Goal: Task Accomplishment & Management: Manage account settings

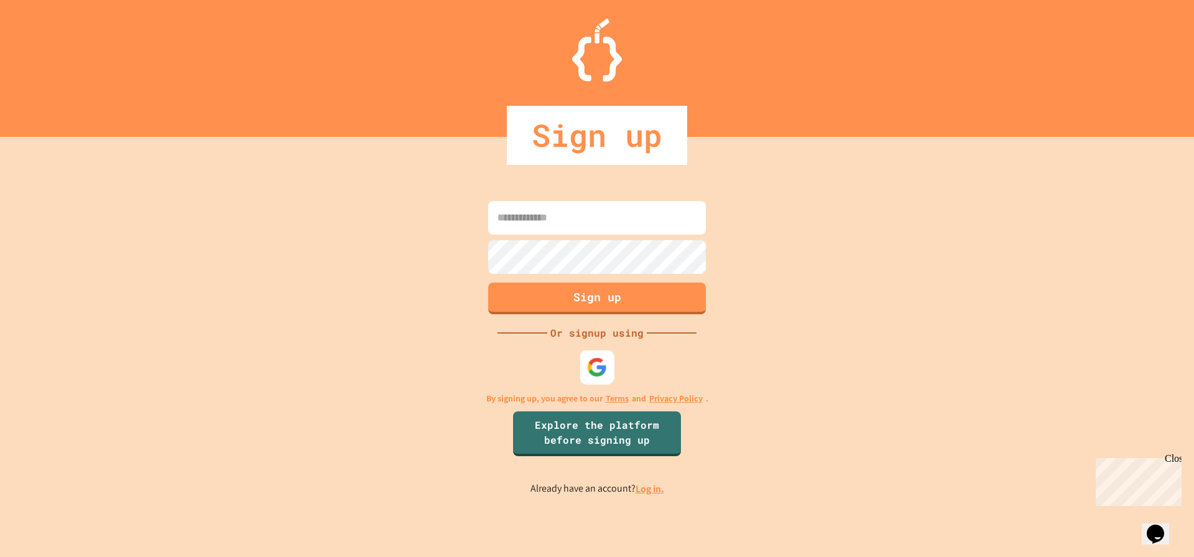
click at [586, 371] on div at bounding box center [597, 367] width 34 height 34
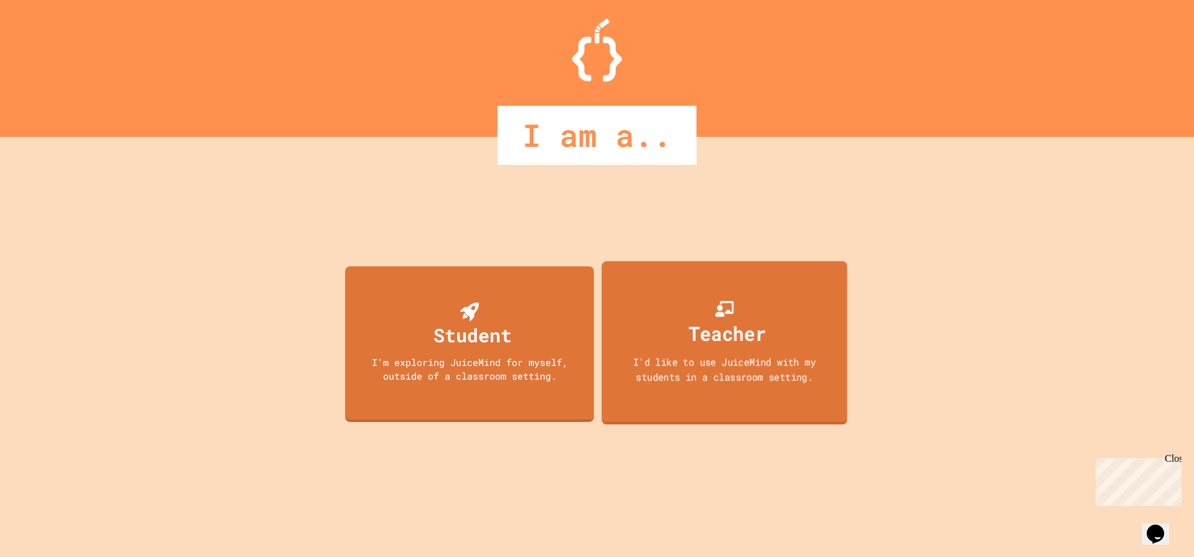
click at [741, 310] on div "Teacher" at bounding box center [724, 323] width 83 height 49
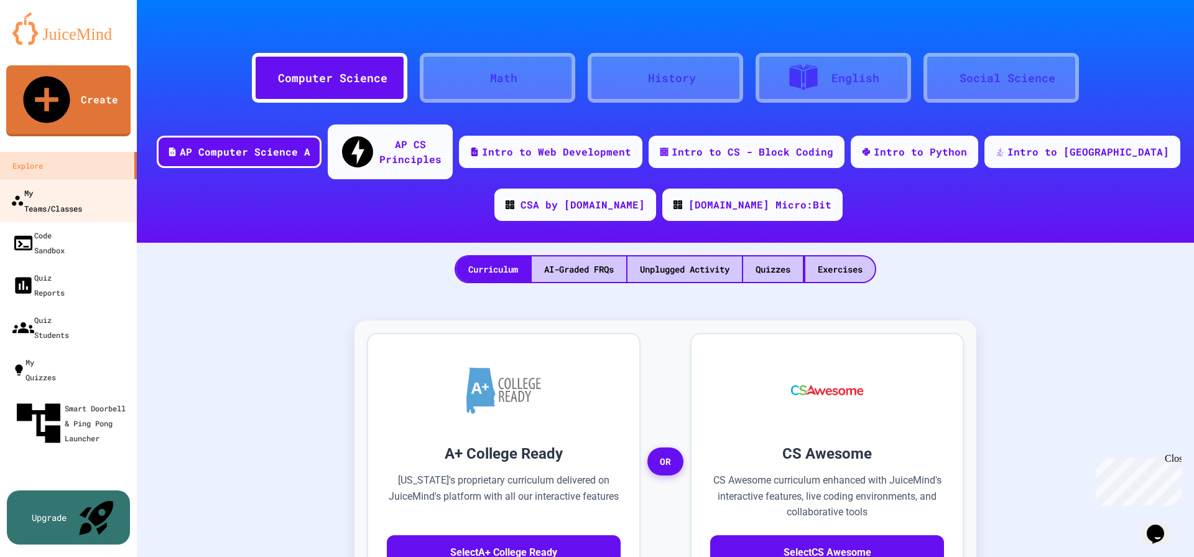
click at [62, 185] on div "My Teams/Classes" at bounding box center [47, 200] width 72 height 30
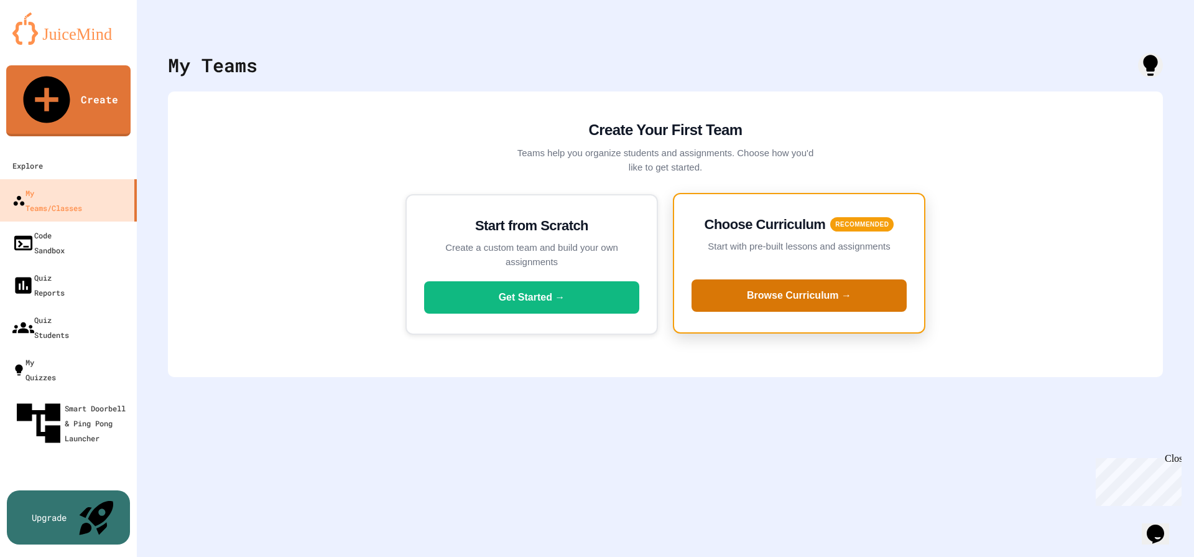
click at [777, 295] on button "Browse Curriculum →" at bounding box center [799, 295] width 215 height 32
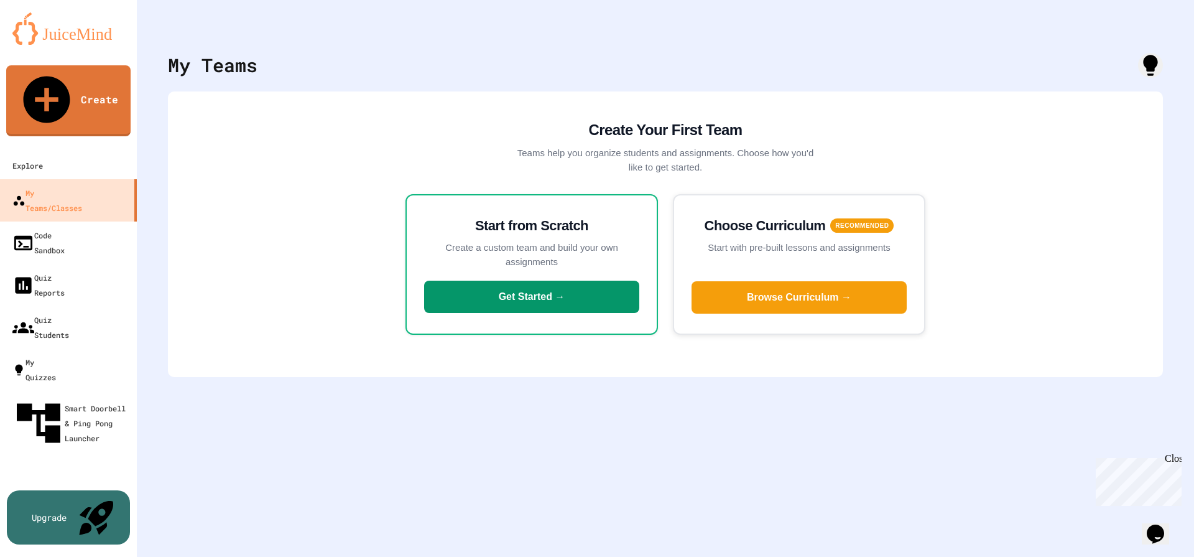
click at [520, 303] on button "Get Started →" at bounding box center [531, 296] width 215 height 32
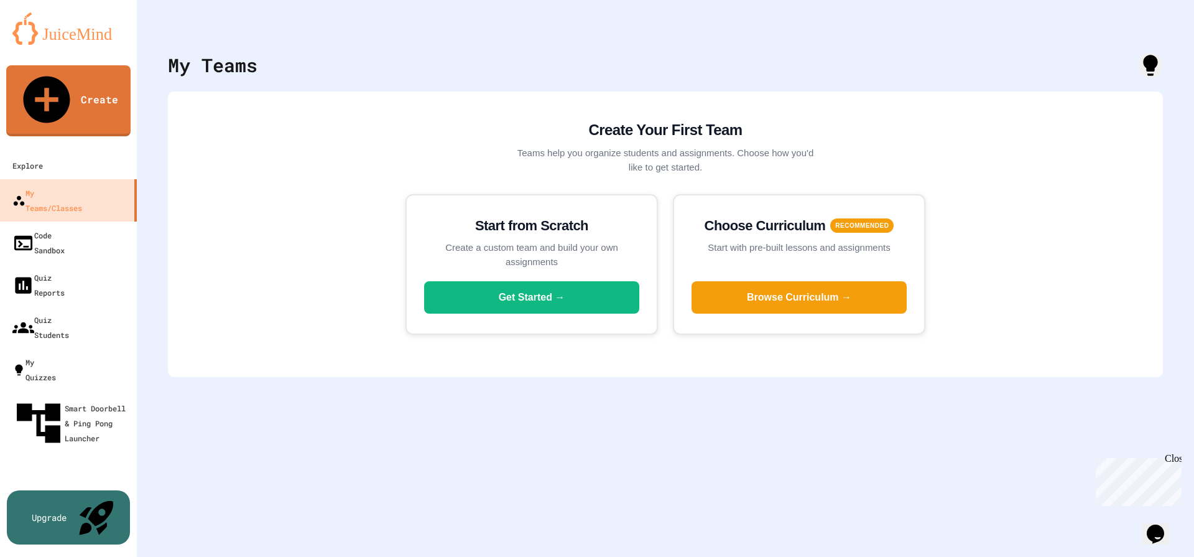
drag, startPoint x: 526, startPoint y: 299, endPoint x: 571, endPoint y: 259, distance: 59.5
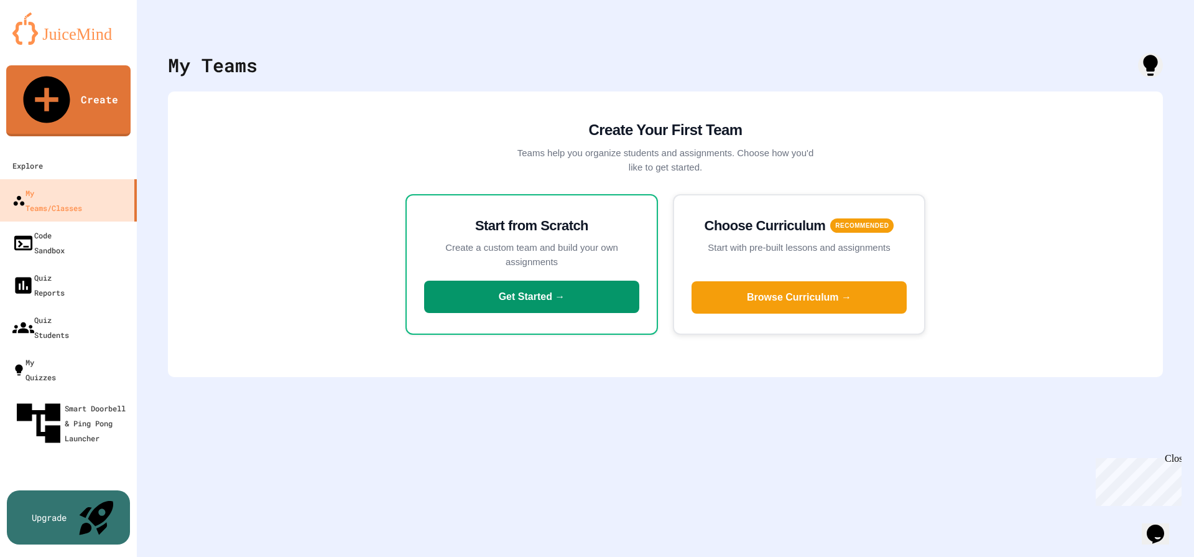
click at [572, 289] on button "Get Started →" at bounding box center [531, 296] width 215 height 32
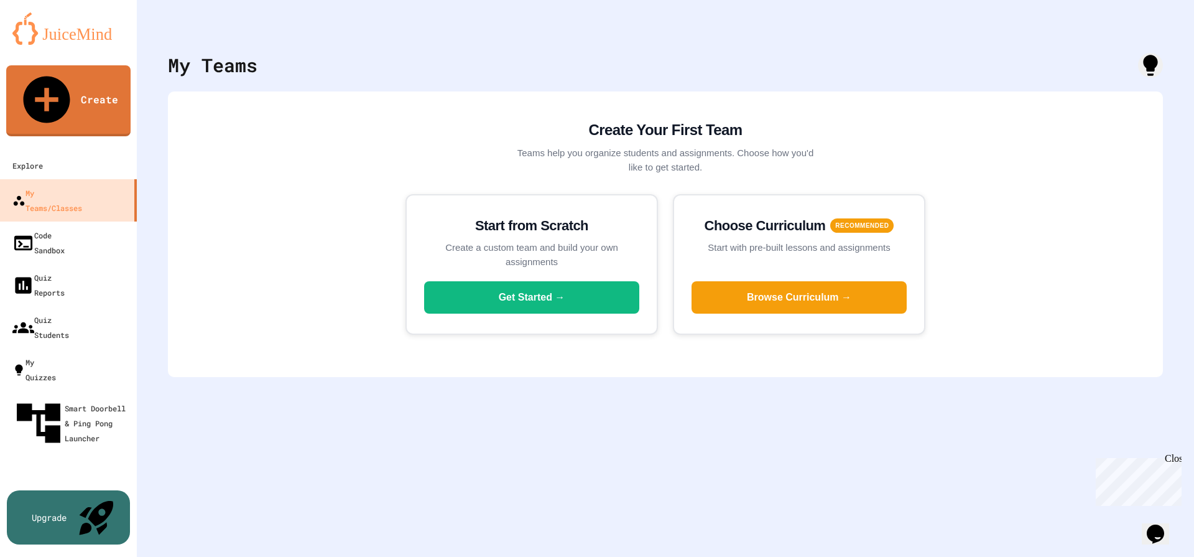
type input "**********"
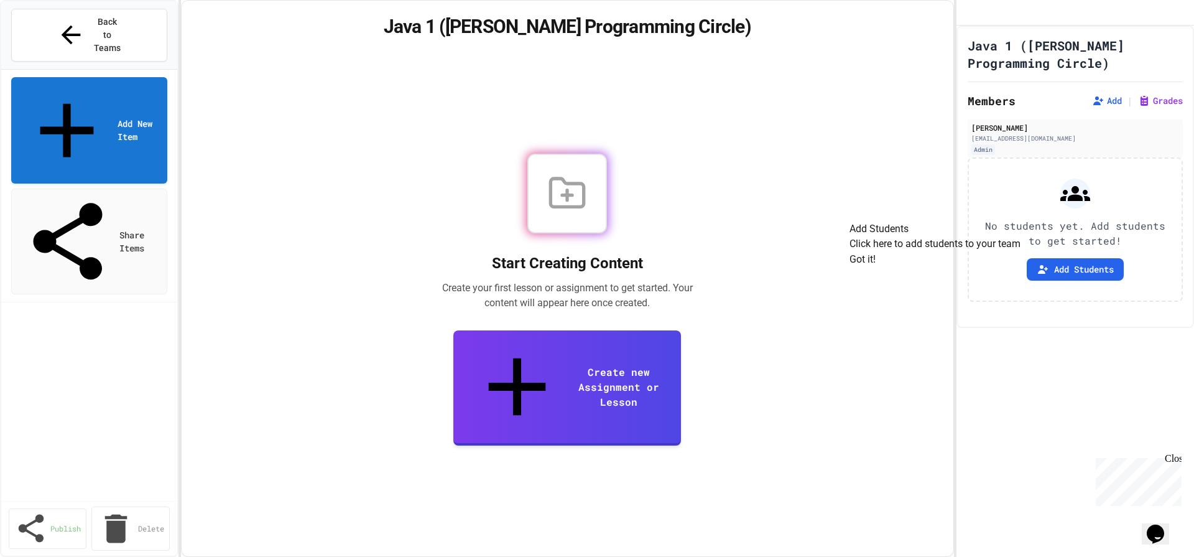
click at [876, 267] on button "Got it!" at bounding box center [863, 259] width 26 height 15
